Goal: Transaction & Acquisition: Purchase product/service

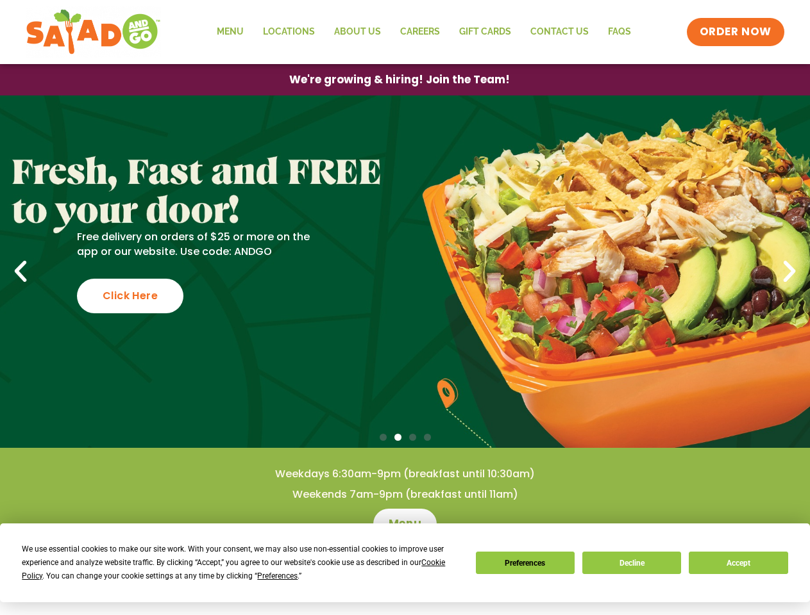
click at [234, 569] on div "We use essential cookies to make our site work. With your consent, we may also …" at bounding box center [241, 563] width 438 height 40
click at [277, 576] on span "Preferences" at bounding box center [277, 576] width 40 height 9
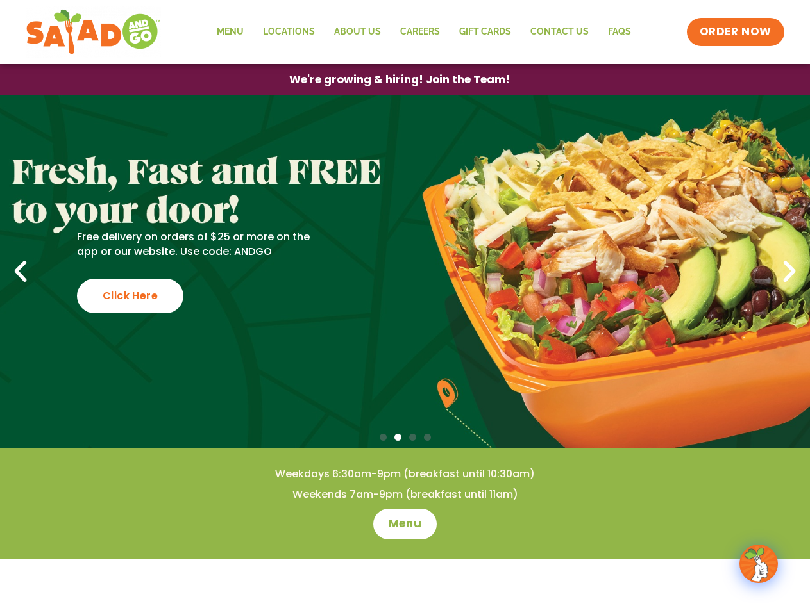
click at [736, 32] on span "ORDER NOW" at bounding box center [735, 32] width 79 height 17
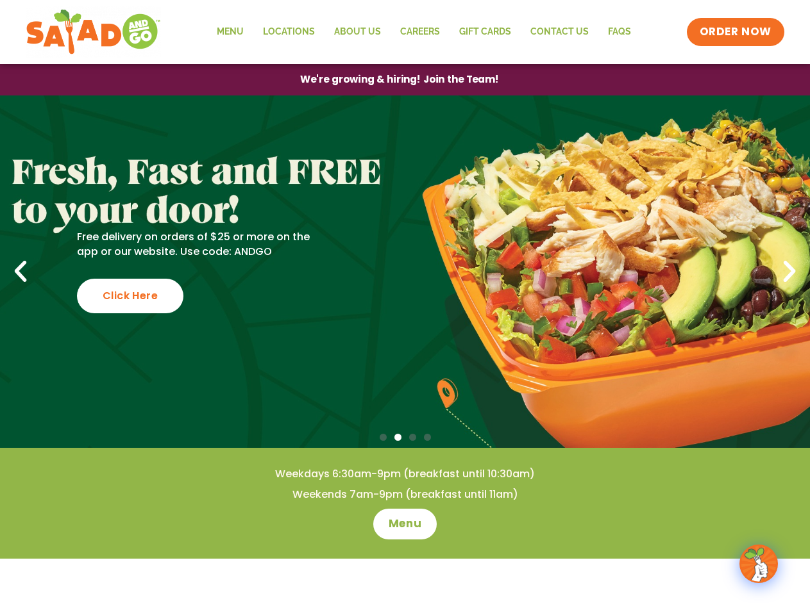
click at [399, 79] on span "We're growing & hiring! Join the Team!" at bounding box center [399, 80] width 199 height 10
click at [290, 296] on div "Free delivery on orders of $25 or more on the app or our website. Use code: AND…" at bounding box center [198, 271] width 242 height 83
